Goal: Task Accomplishment & Management: Manage account settings

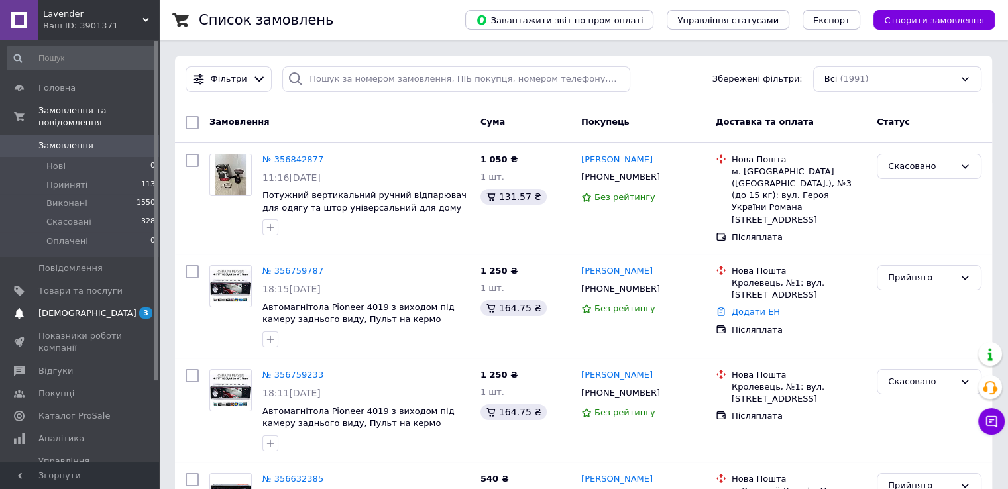
click at [82, 308] on span "[DEMOGRAPHIC_DATA]" at bounding box center [87, 314] width 98 height 12
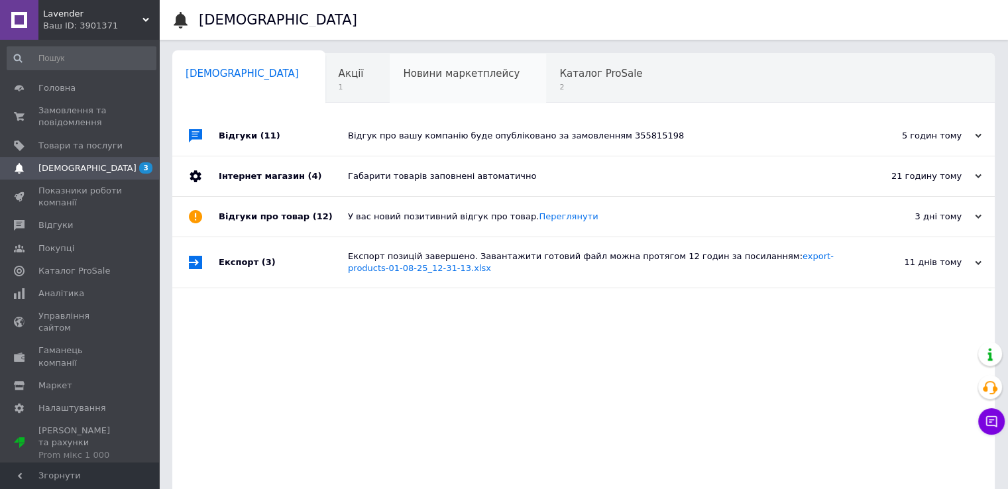
click at [462, 72] on div "Новини маркетплейсу 0" at bounding box center [468, 79] width 156 height 50
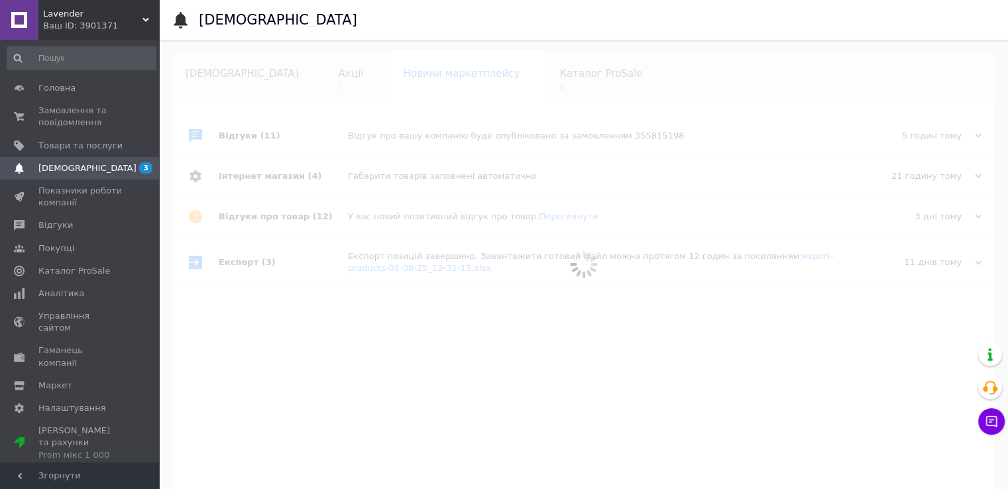
click at [560, 72] on span "Каталог ProSale" at bounding box center [601, 74] width 83 height 12
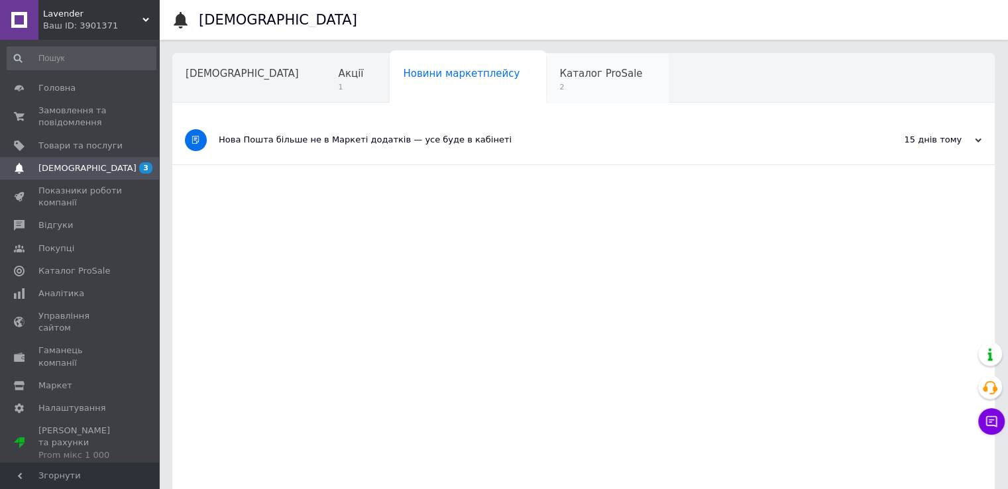
click at [560, 78] on span "Каталог ProSale" at bounding box center [601, 74] width 83 height 12
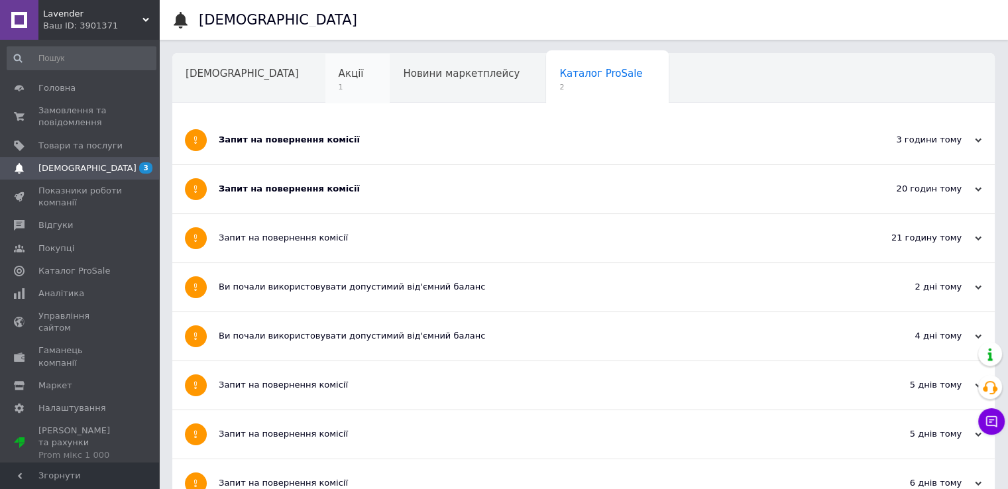
click at [339, 88] on span "1" at bounding box center [351, 87] width 25 height 10
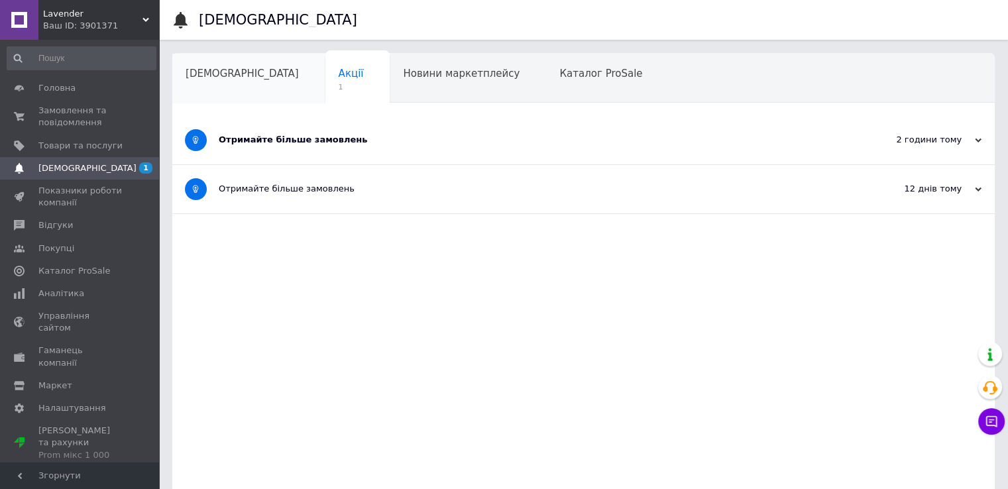
click at [209, 91] on div "[DEMOGRAPHIC_DATA]" at bounding box center [248, 79] width 153 height 50
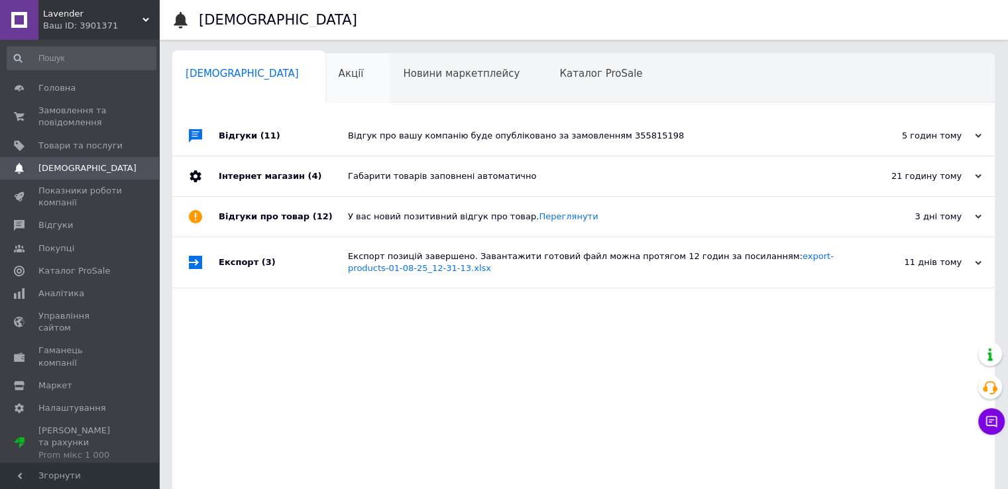
click at [325, 77] on div "Акції" at bounding box center [357, 79] width 65 height 50
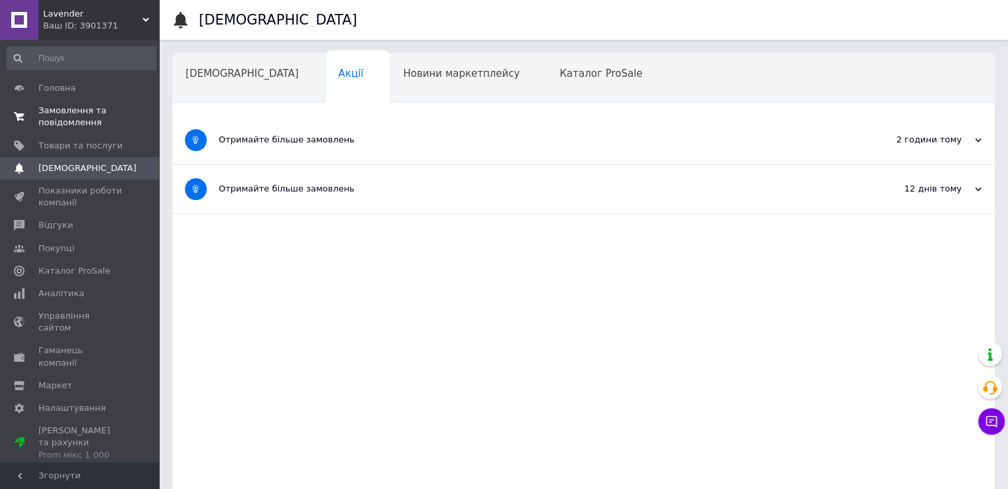
click at [91, 130] on link "Замовлення та повідомлення 0 0" at bounding box center [81, 116] width 163 height 34
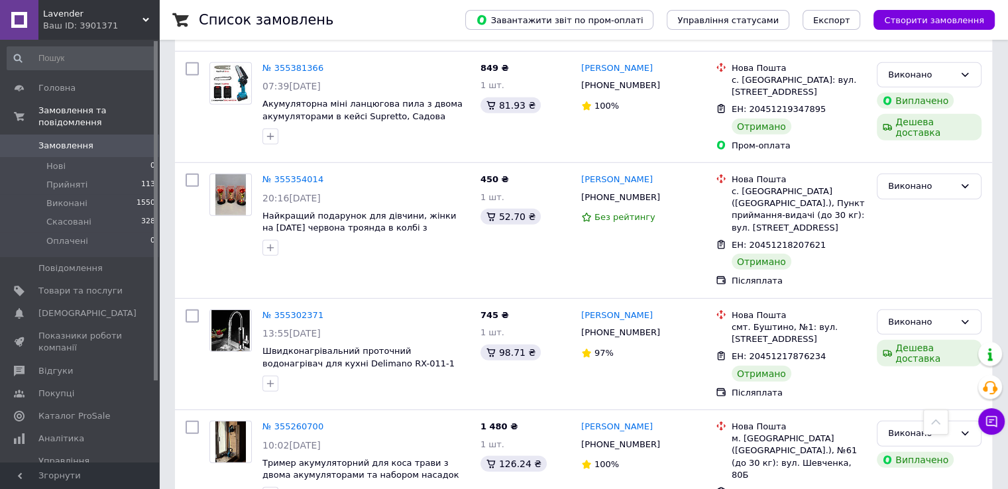
scroll to position [3779, 0]
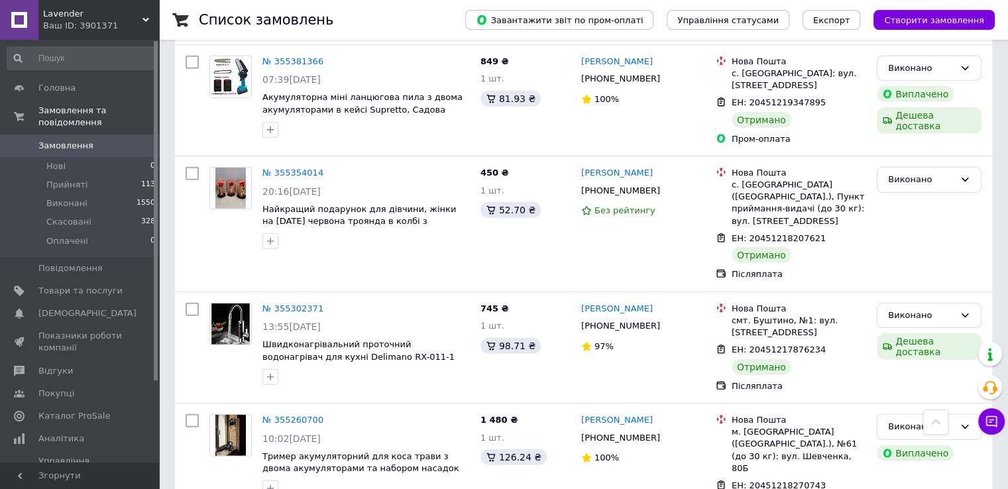
click at [115, 140] on span "Замовлення" at bounding box center [80, 146] width 84 height 12
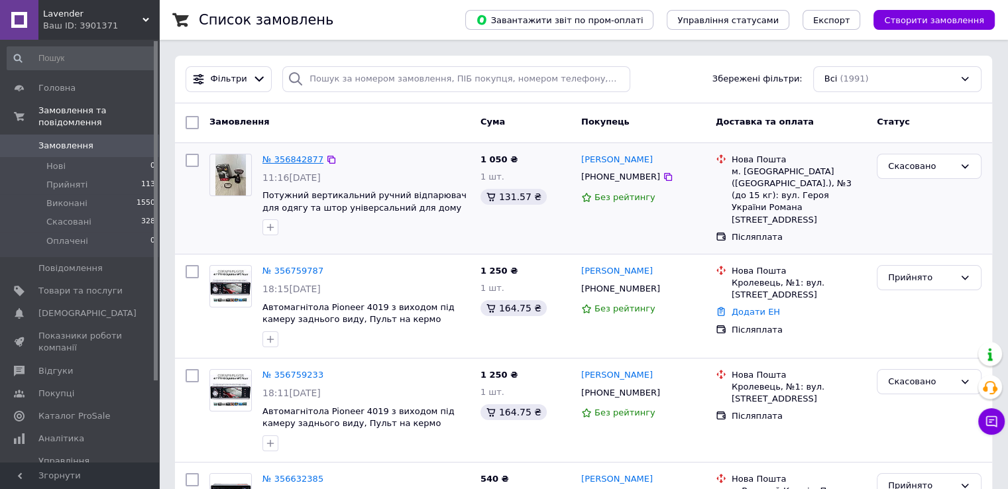
click at [288, 158] on link "№ 356842877" at bounding box center [293, 159] width 61 height 10
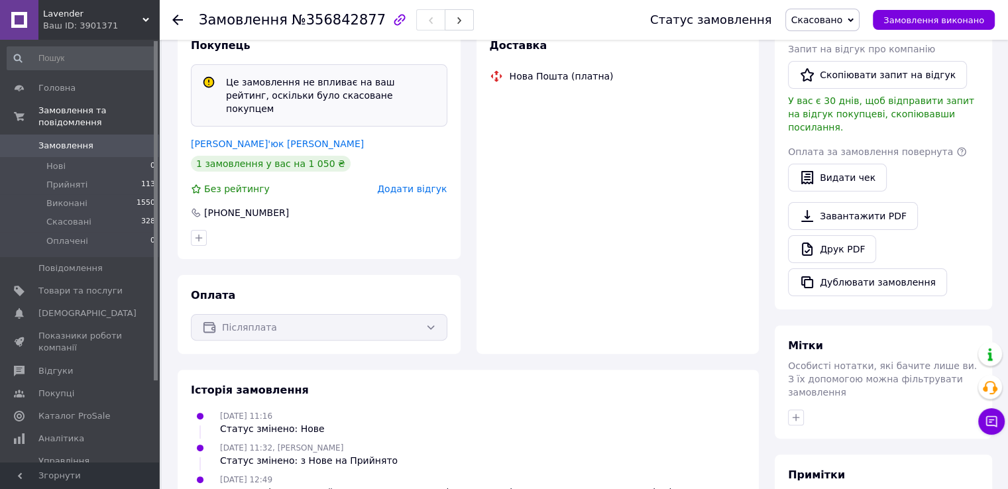
scroll to position [443, 0]
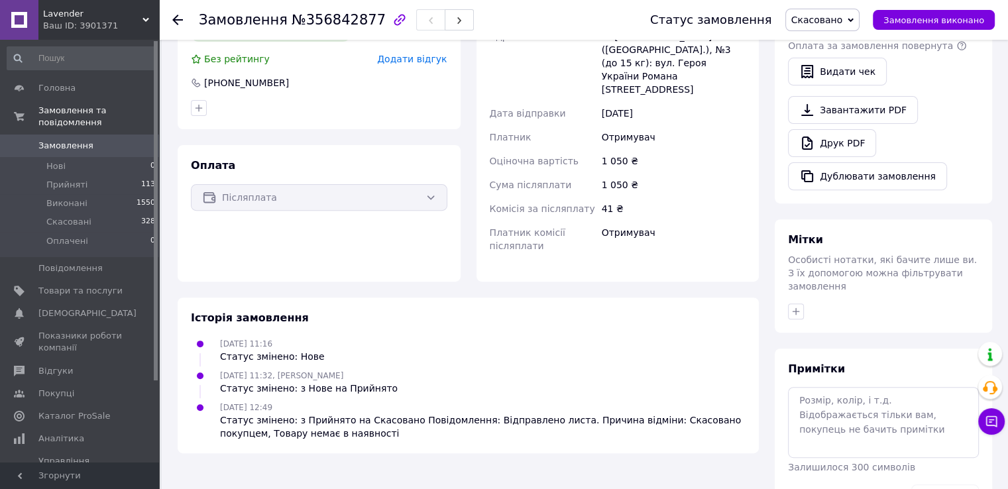
click at [115, 140] on span "Замовлення" at bounding box center [80, 146] width 84 height 12
